Goal: Task Accomplishment & Management: Manage account settings

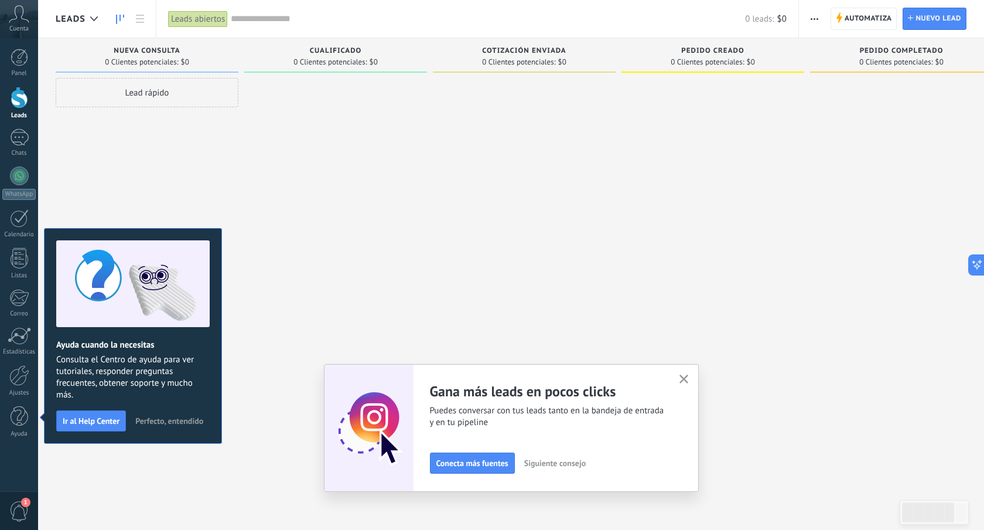
click at [688, 372] on button "button" at bounding box center [684, 380] width 15 height 16
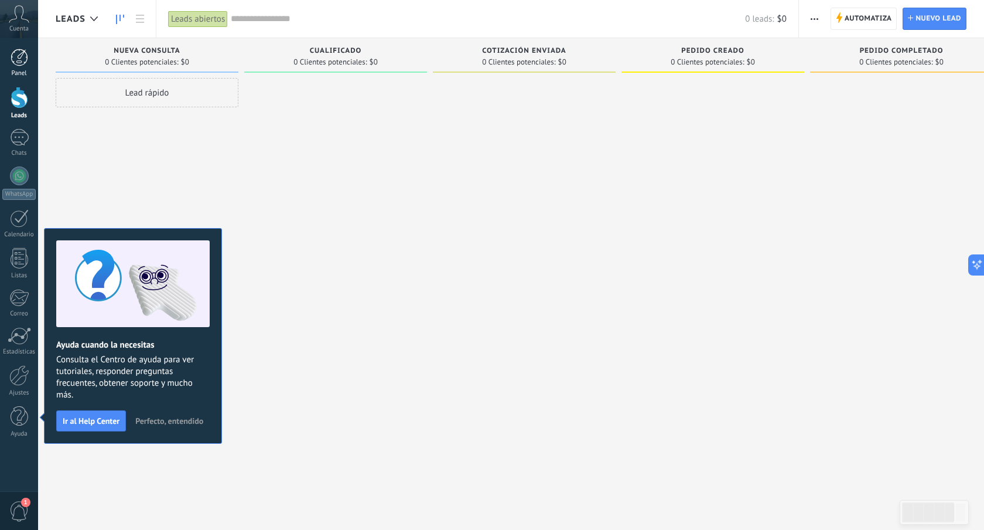
click at [23, 64] on div at bounding box center [20, 58] width 18 height 18
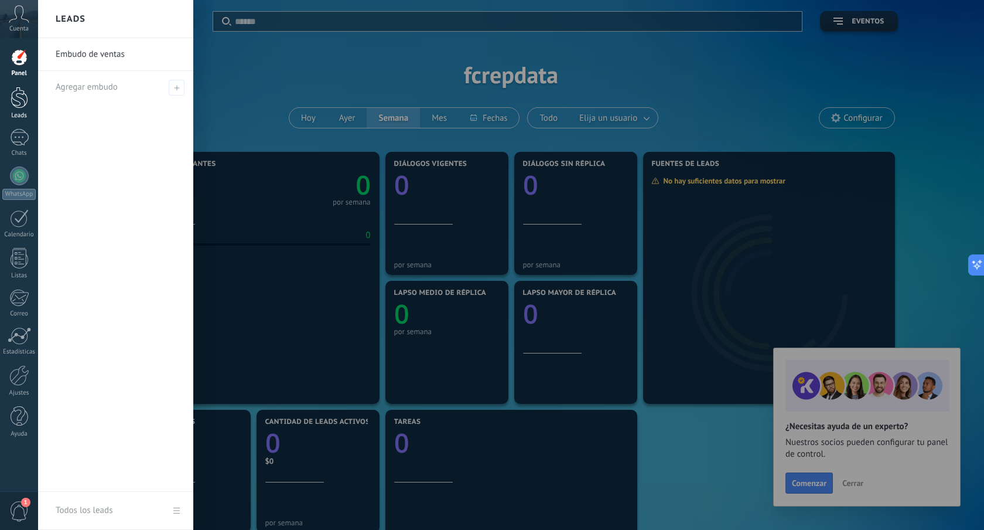
click at [17, 89] on div at bounding box center [20, 98] width 18 height 22
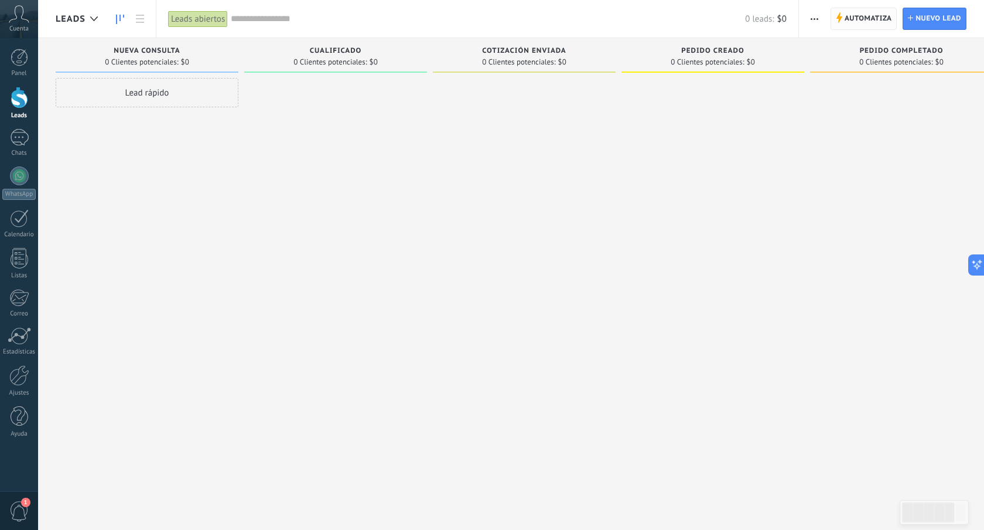
click at [861, 15] on span "Automatiza" at bounding box center [868, 18] width 47 height 21
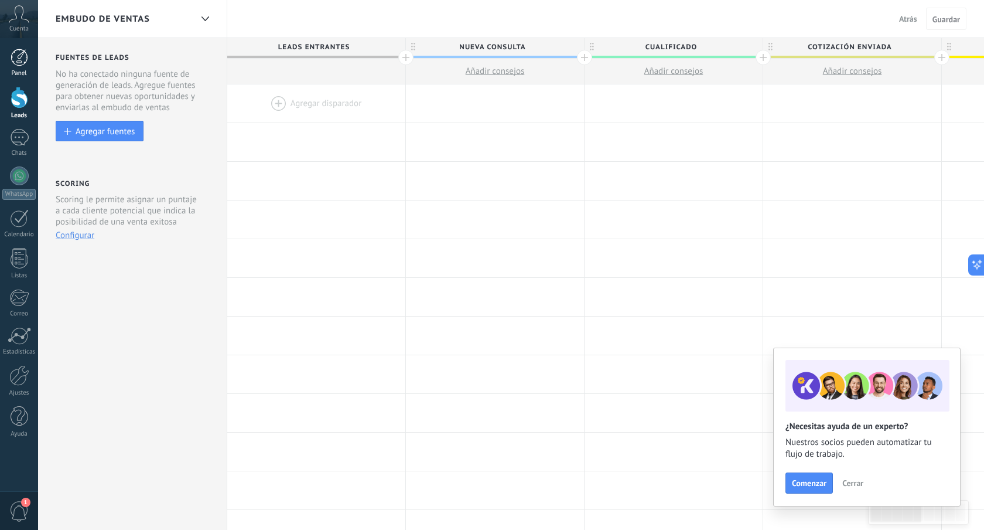
click at [25, 54] on div at bounding box center [20, 58] width 18 height 18
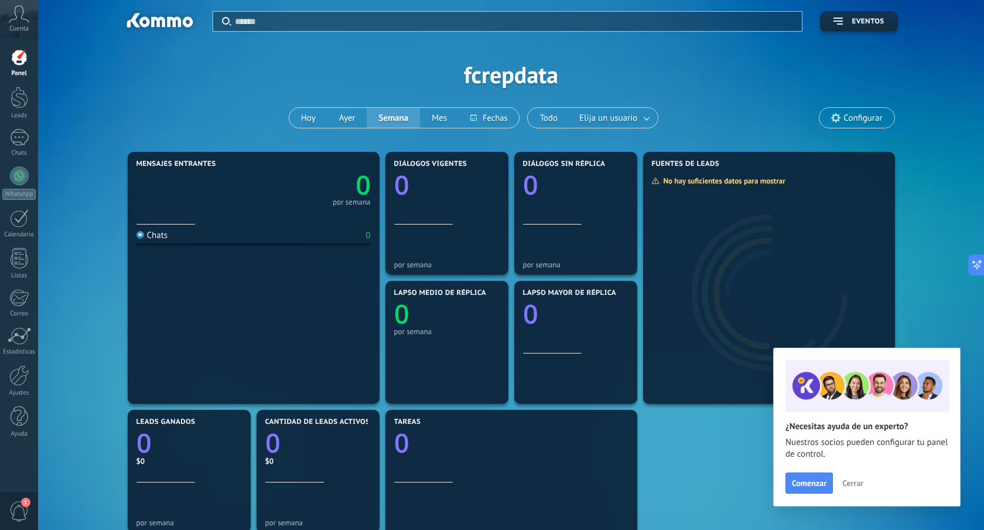
click at [26, 30] on span "Cuenta" at bounding box center [18, 29] width 19 height 8
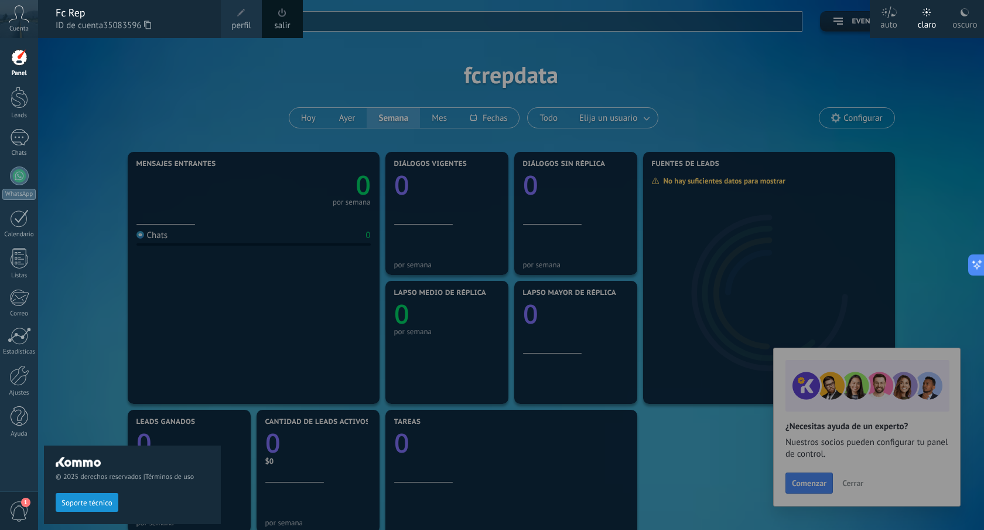
click at [76, 71] on div "© 2025 derechos reservados | Términos de uso Soporte técnico" at bounding box center [132, 284] width 177 height 492
click at [23, 63] on div at bounding box center [20, 58] width 18 height 18
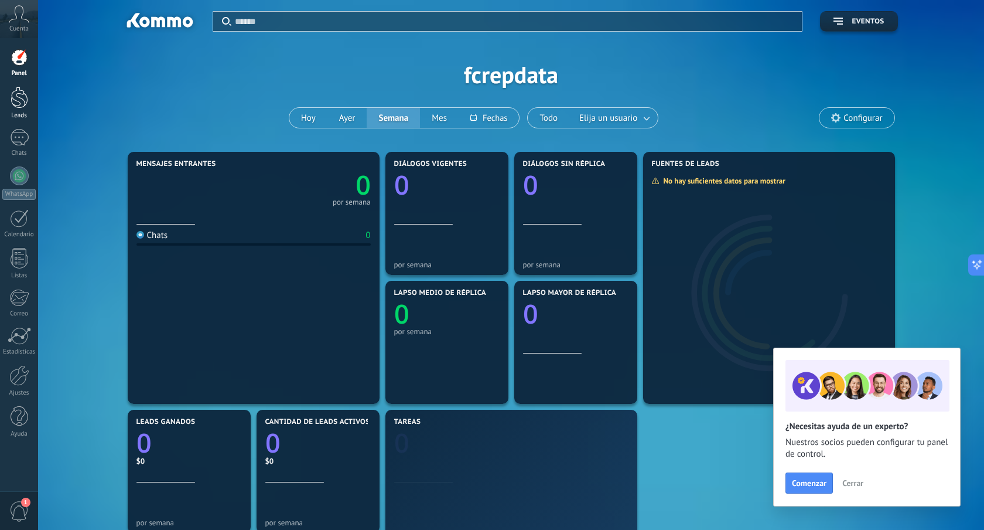
click at [21, 105] on div at bounding box center [20, 98] width 18 height 22
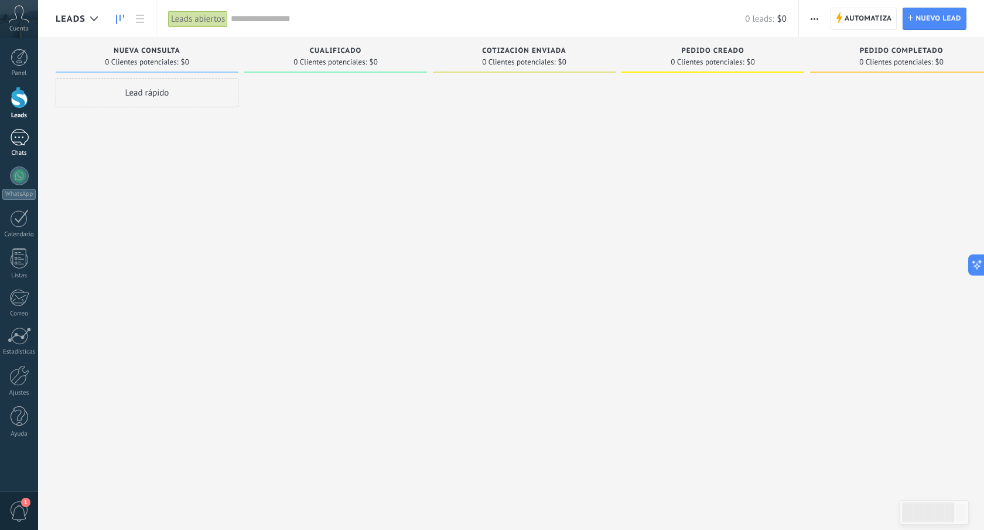
click at [23, 144] on div at bounding box center [19, 137] width 19 height 17
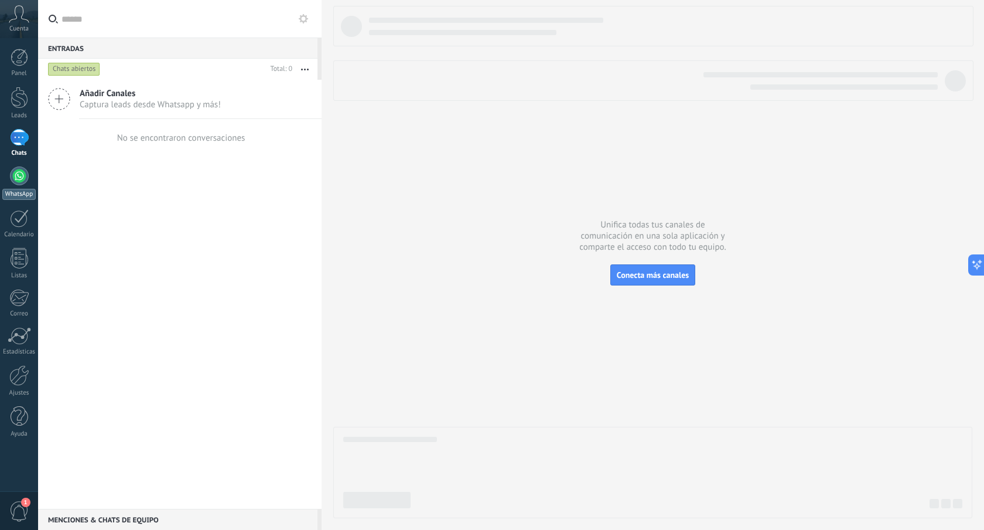
click at [20, 173] on div at bounding box center [19, 175] width 19 height 19
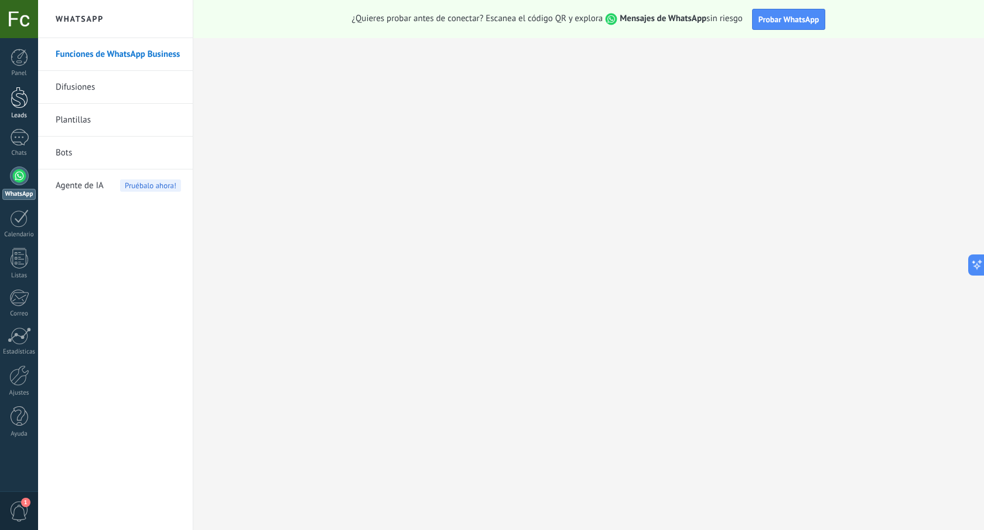
click at [24, 99] on div at bounding box center [20, 98] width 18 height 22
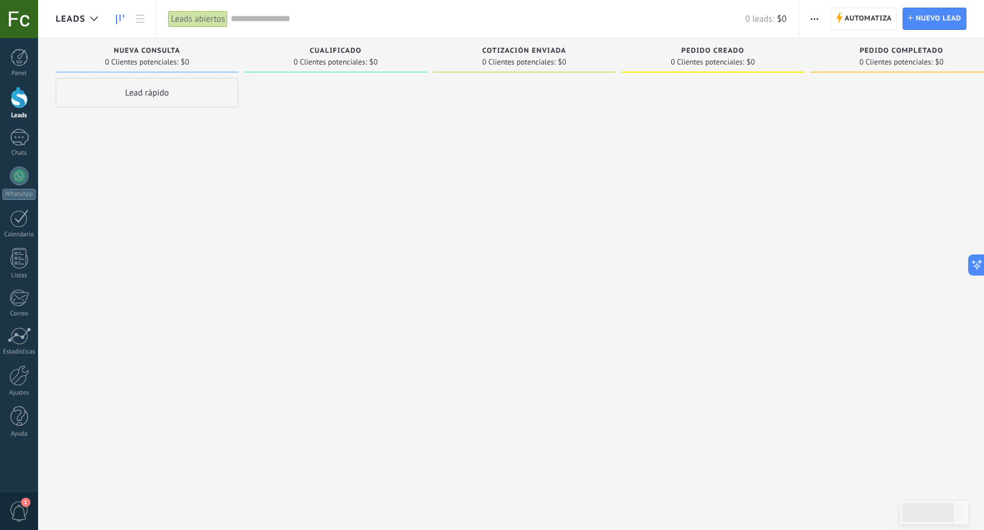
drag, startPoint x: 165, startPoint y: 91, endPoint x: 513, endPoint y: 87, distance: 348.1
click at [513, 87] on div "Leads Entrantes Solicitudes: 0 0 0 0 0 0 0 0 0 Nueva consulta 0 Clientes potenc…" at bounding box center [628, 246] width 1144 height 417
click at [856, 19] on span "Automatiza" at bounding box center [868, 18] width 47 height 21
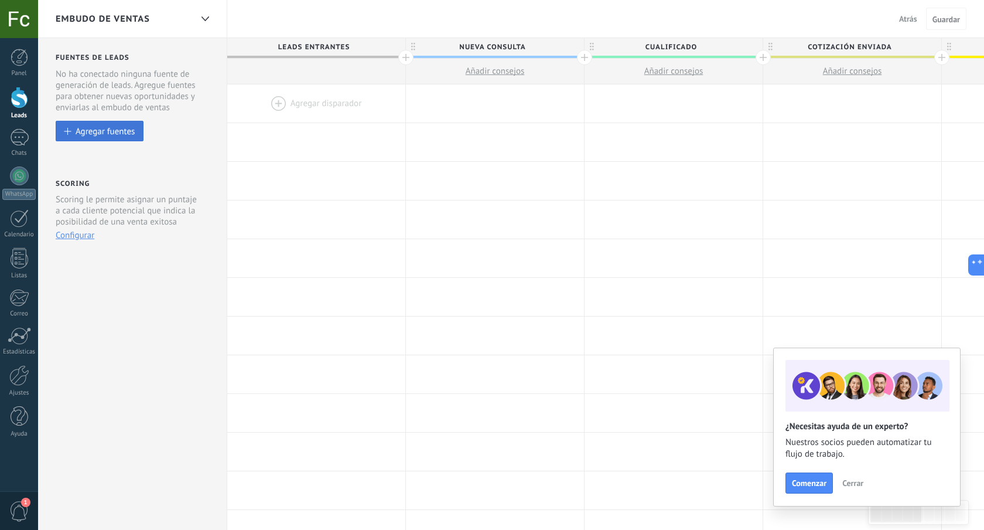
click at [110, 130] on div "Agregar fuentes" at bounding box center [105, 131] width 59 height 10
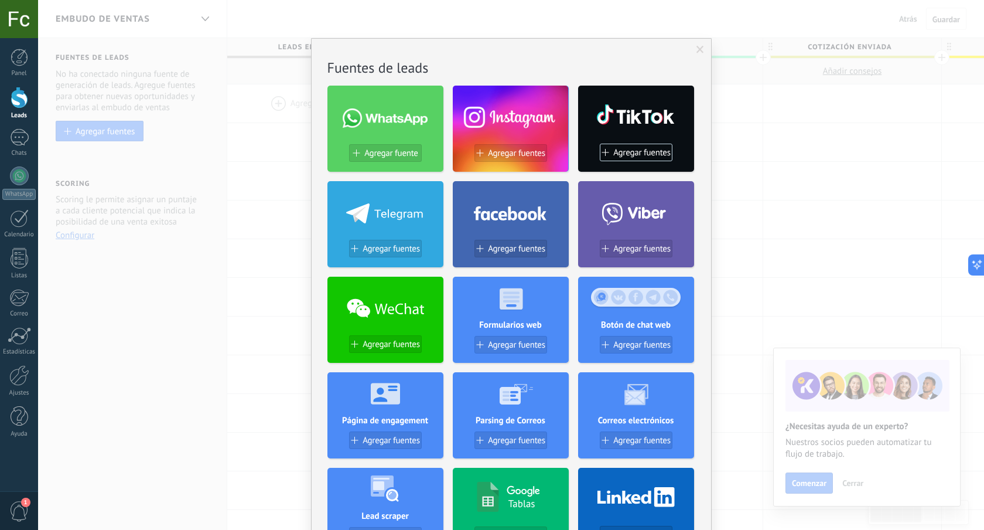
click at [699, 48] on span at bounding box center [701, 50] width 8 height 8
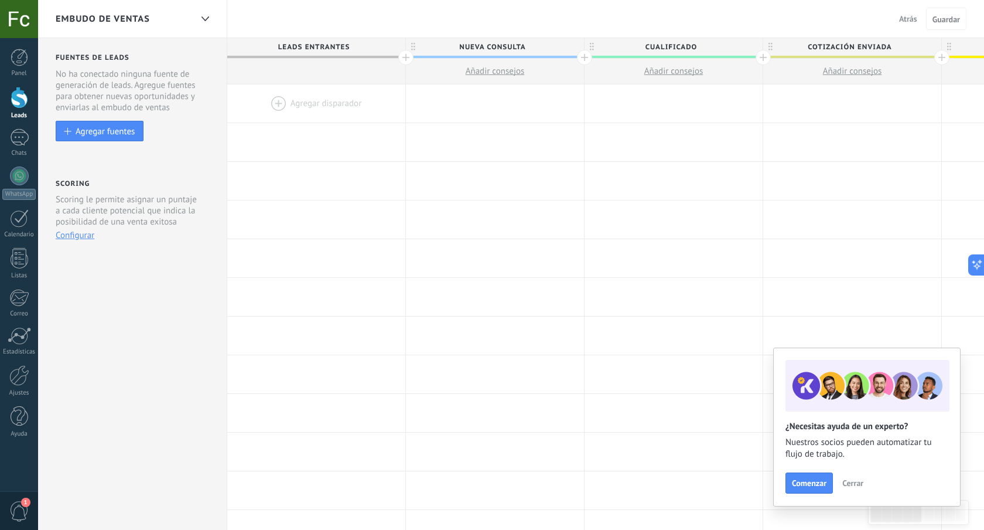
click at [21, 92] on div at bounding box center [20, 98] width 18 height 22
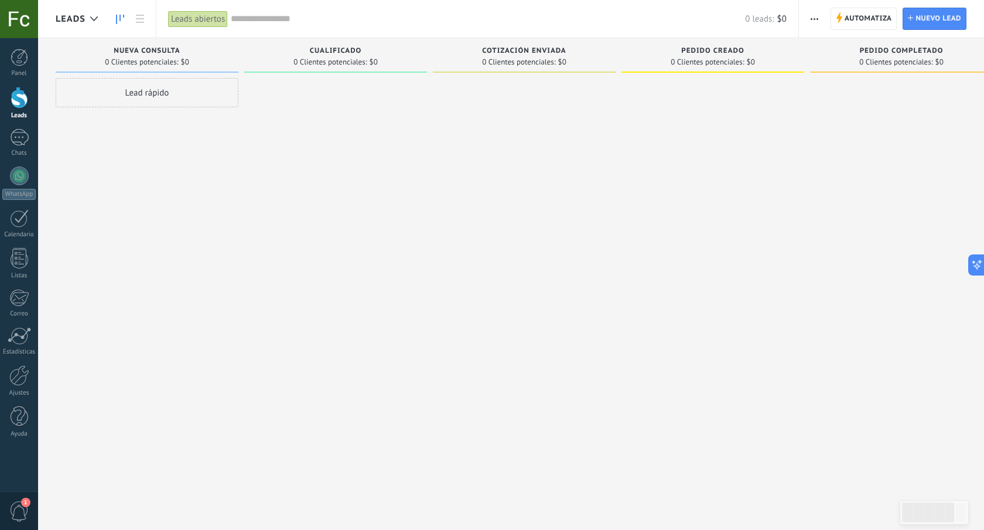
click at [212, 92] on div "Lead rápido" at bounding box center [147, 92] width 183 height 29
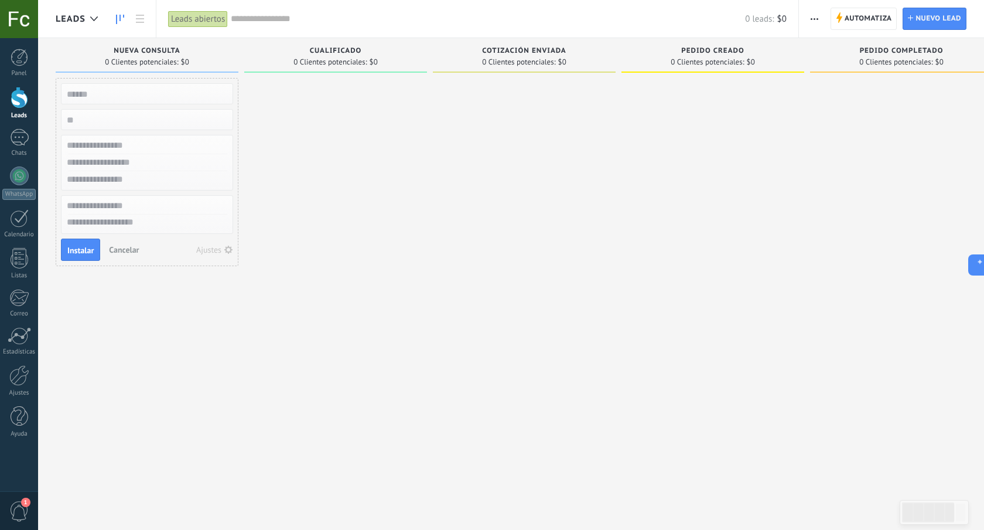
click at [185, 97] on input "text" at bounding box center [145, 94] width 171 height 16
type input "**********"
click at [148, 125] on input "numeric" at bounding box center [145, 119] width 171 height 16
type input "*******"
click at [148, 153] on div at bounding box center [147, 145] width 171 height 17
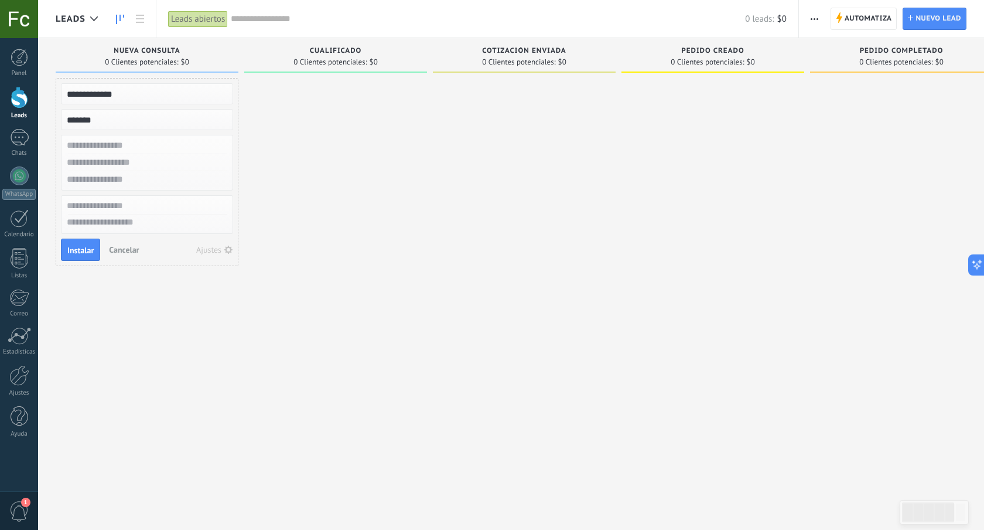
click at [129, 146] on input "text" at bounding box center [145, 145] width 171 height 17
type input "**********"
click at [124, 160] on input "text" at bounding box center [145, 162] width 171 height 17
type input "*********"
click at [103, 180] on input "text" at bounding box center [145, 179] width 171 height 17
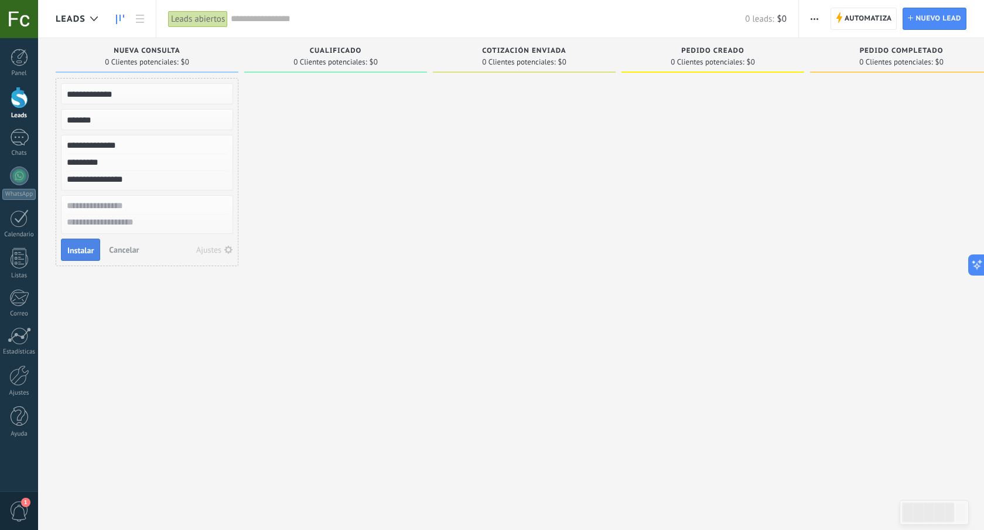
type input "**********"
click at [91, 247] on span "Instalar" at bounding box center [80, 250] width 26 height 8
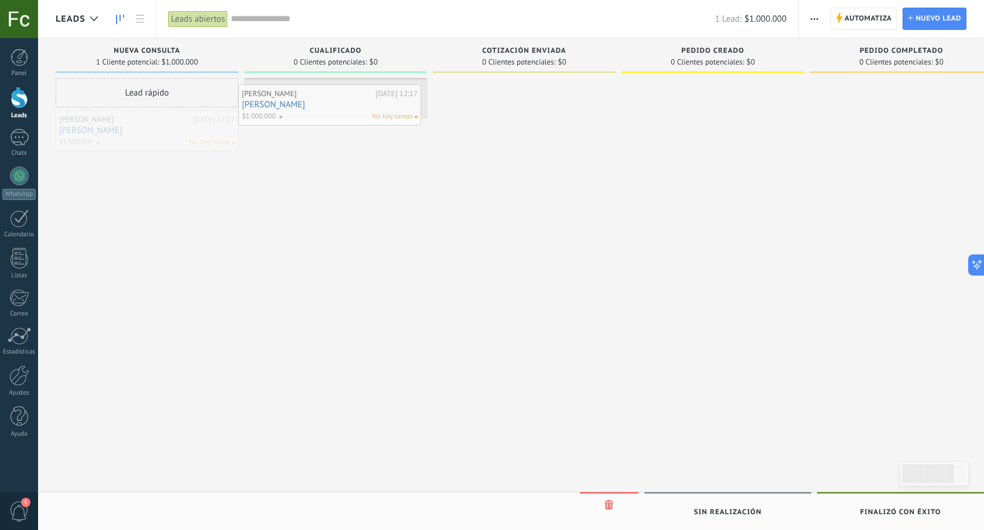
drag, startPoint x: 162, startPoint y: 136, endPoint x: 345, endPoint y: 110, distance: 184.6
drag, startPoint x: 341, startPoint y: 108, endPoint x: 508, endPoint y: 113, distance: 167.1
drag, startPoint x: 513, startPoint y: 102, endPoint x: 673, endPoint y: 104, distance: 160.6
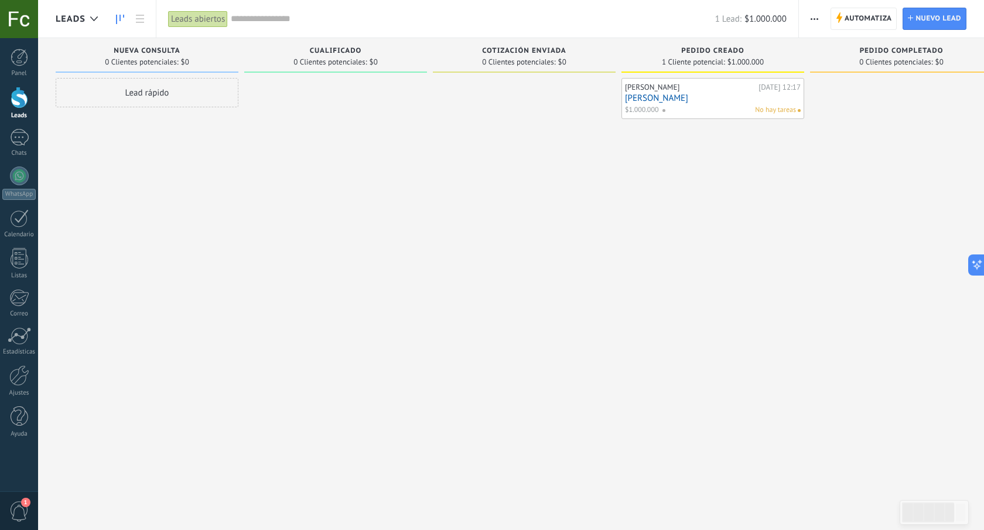
click at [680, 98] on link "Matias Zamora" at bounding box center [713, 98] width 176 height 10
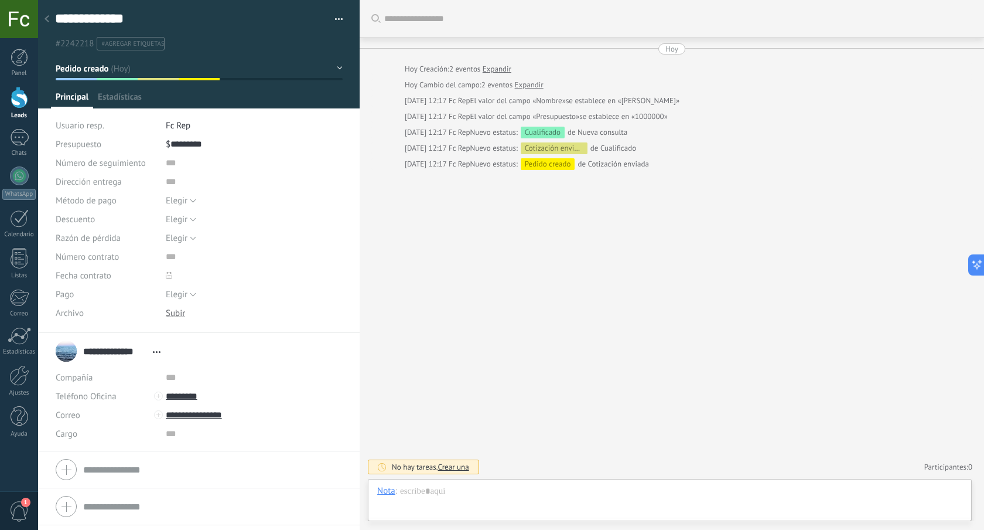
scroll to position [18, 0]
click at [179, 123] on span "Fc Rep" at bounding box center [178, 125] width 25 height 11
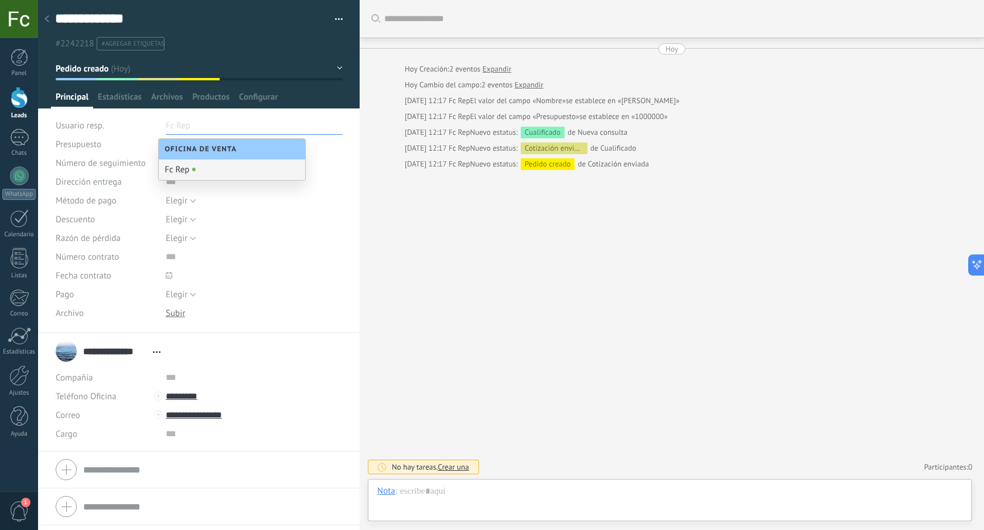
click at [209, 158] on div "Oficina de Venta" at bounding box center [232, 149] width 146 height 21
click at [205, 154] on div "Oficina de Venta" at bounding box center [232, 149] width 146 height 21
click at [234, 195] on div "Elegir Factura Pago con tarjeta Efectivo Elegir" at bounding box center [254, 200] width 177 height 19
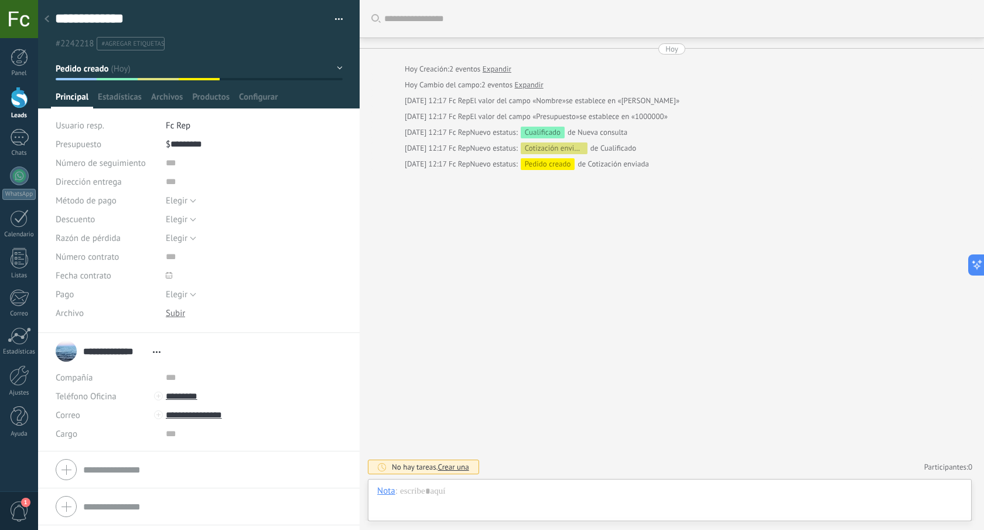
click at [46, 19] on use at bounding box center [47, 18] width 5 height 7
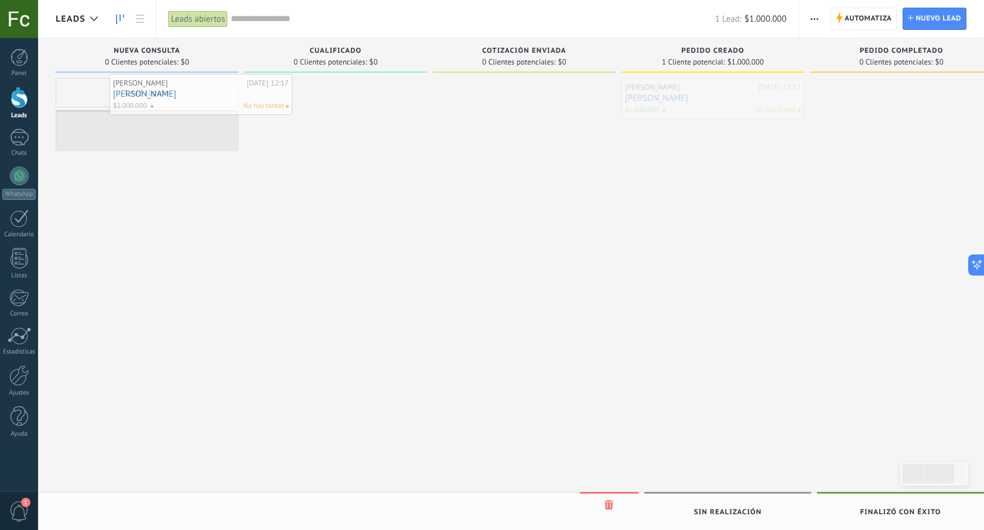
drag, startPoint x: 667, startPoint y: 91, endPoint x: 152, endPoint y: 86, distance: 514.5
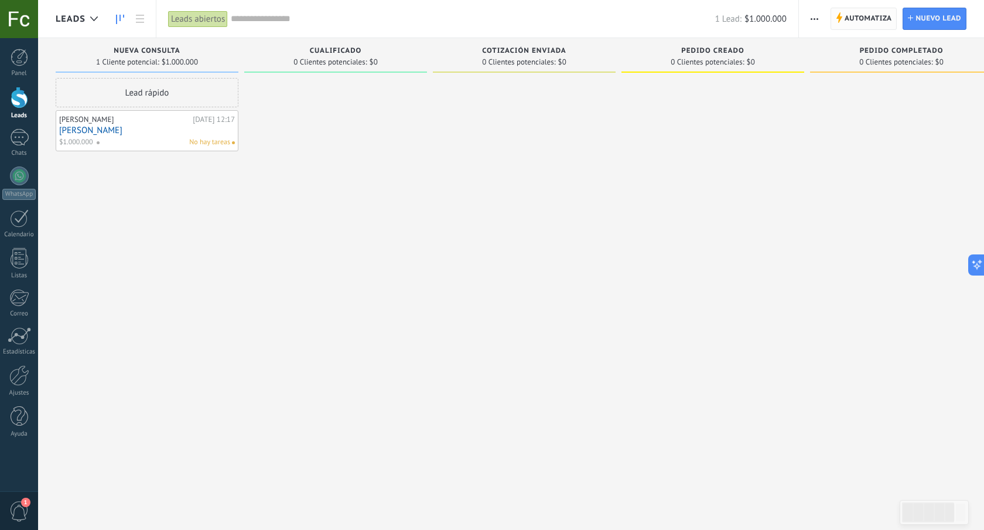
click at [875, 19] on span "Automatiza" at bounding box center [868, 18] width 47 height 21
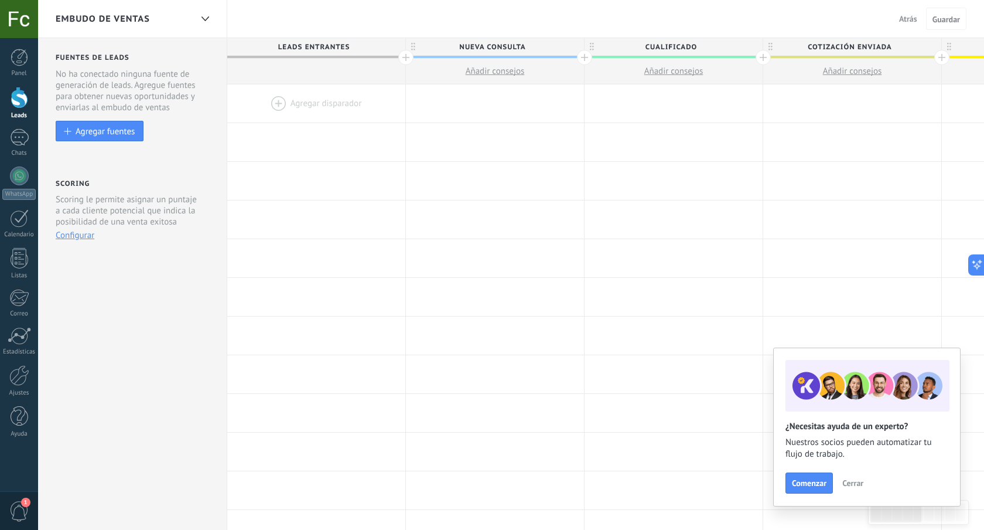
click at [69, 145] on div "Fuentes de leads Leads Entrantes Esta función capta leads de tus fuentes de gen…" at bounding box center [132, 467] width 189 height 858
click at [92, 132] on div "Agregar fuentes" at bounding box center [105, 131] width 59 height 10
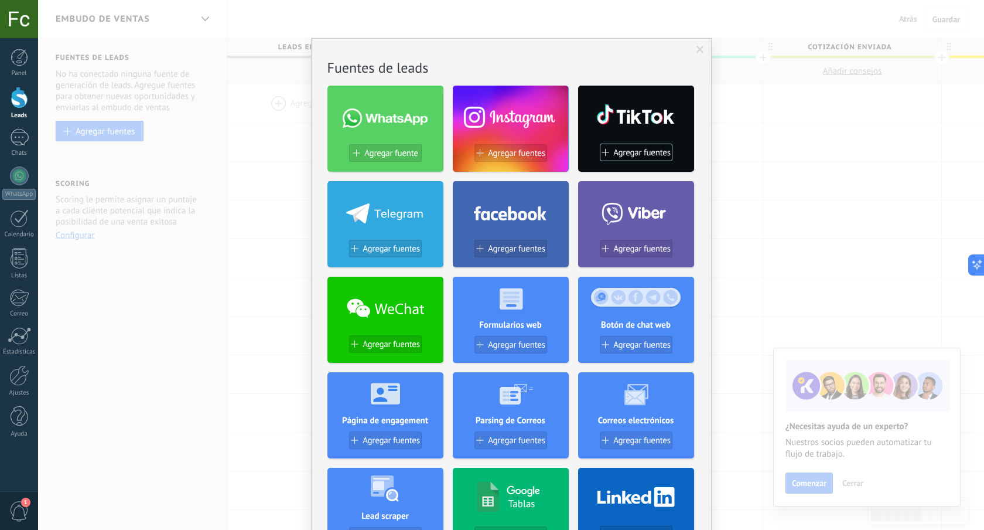
click at [697, 49] on span at bounding box center [701, 50] width 8 height 8
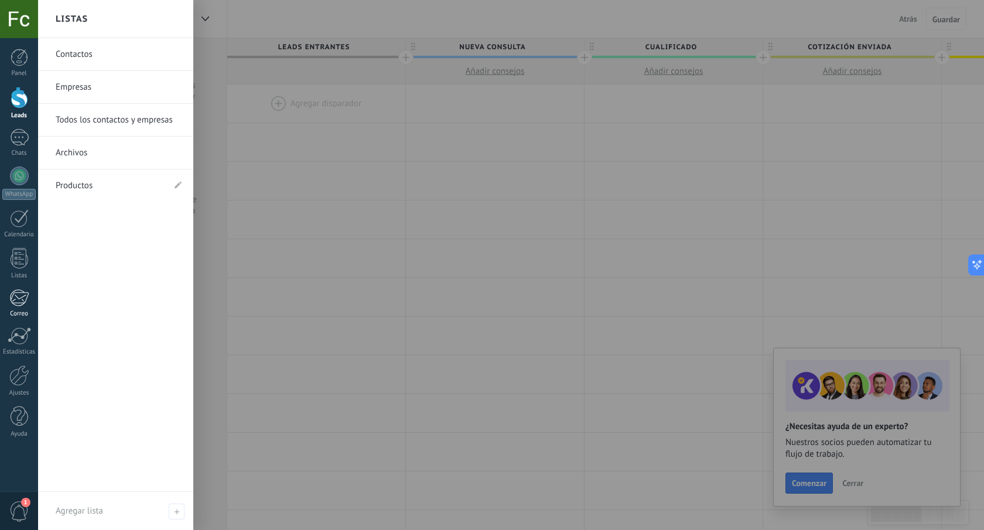
click at [21, 308] on link "Correo" at bounding box center [19, 303] width 38 height 29
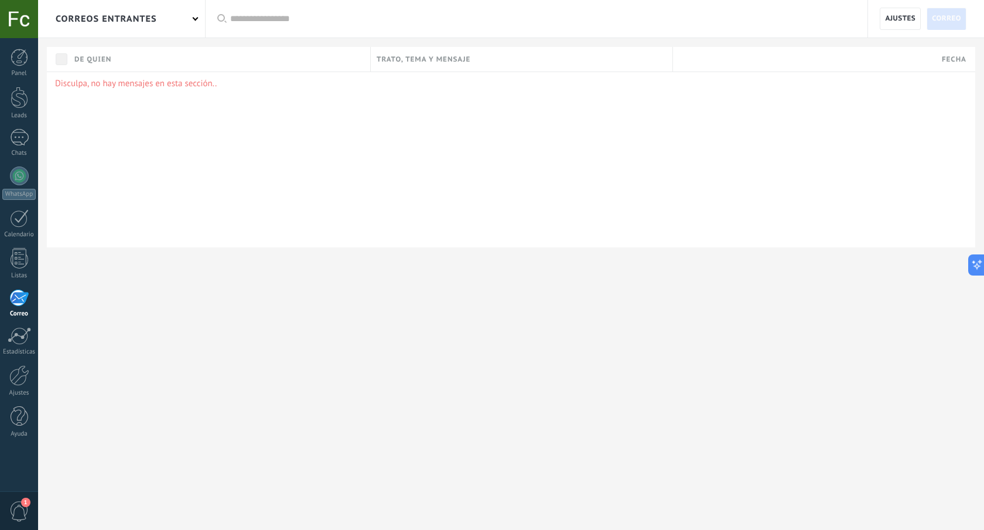
click at [15, 21] on div at bounding box center [19, 19] width 38 height 38
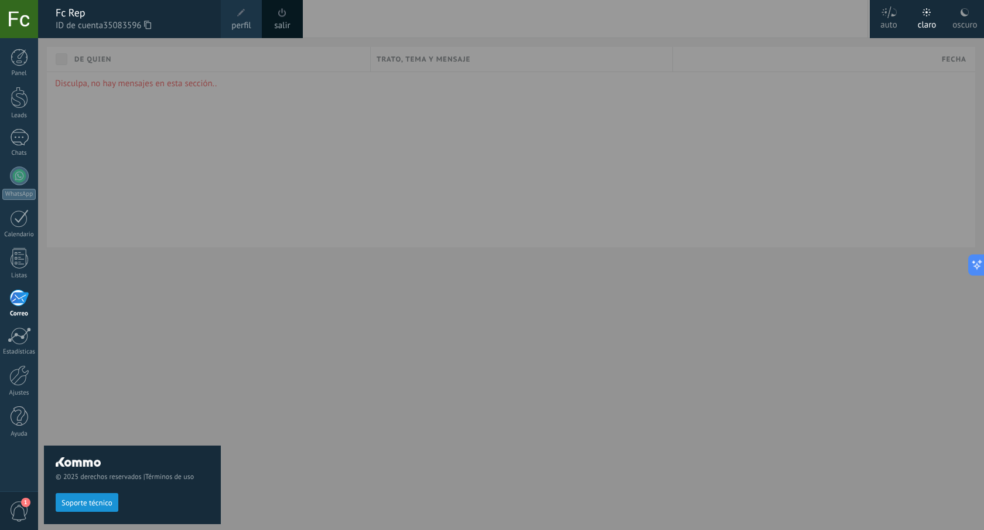
click at [173, 101] on div "© 2025 derechos reservados | Términos de uso Soporte técnico" at bounding box center [132, 284] width 177 height 492
click at [320, 125] on div at bounding box center [530, 265] width 984 height 530
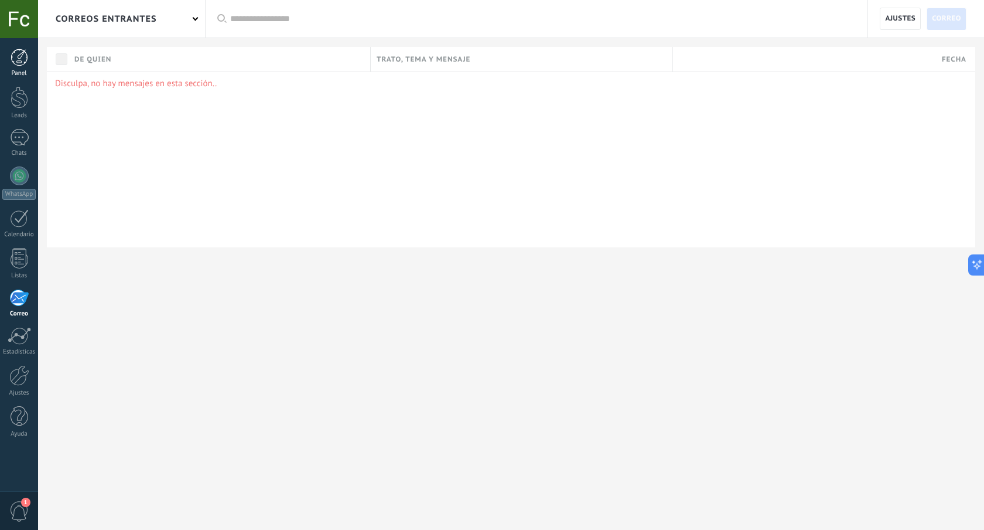
click at [21, 62] on div at bounding box center [20, 58] width 18 height 18
